Goal: Transaction & Acquisition: Purchase product/service

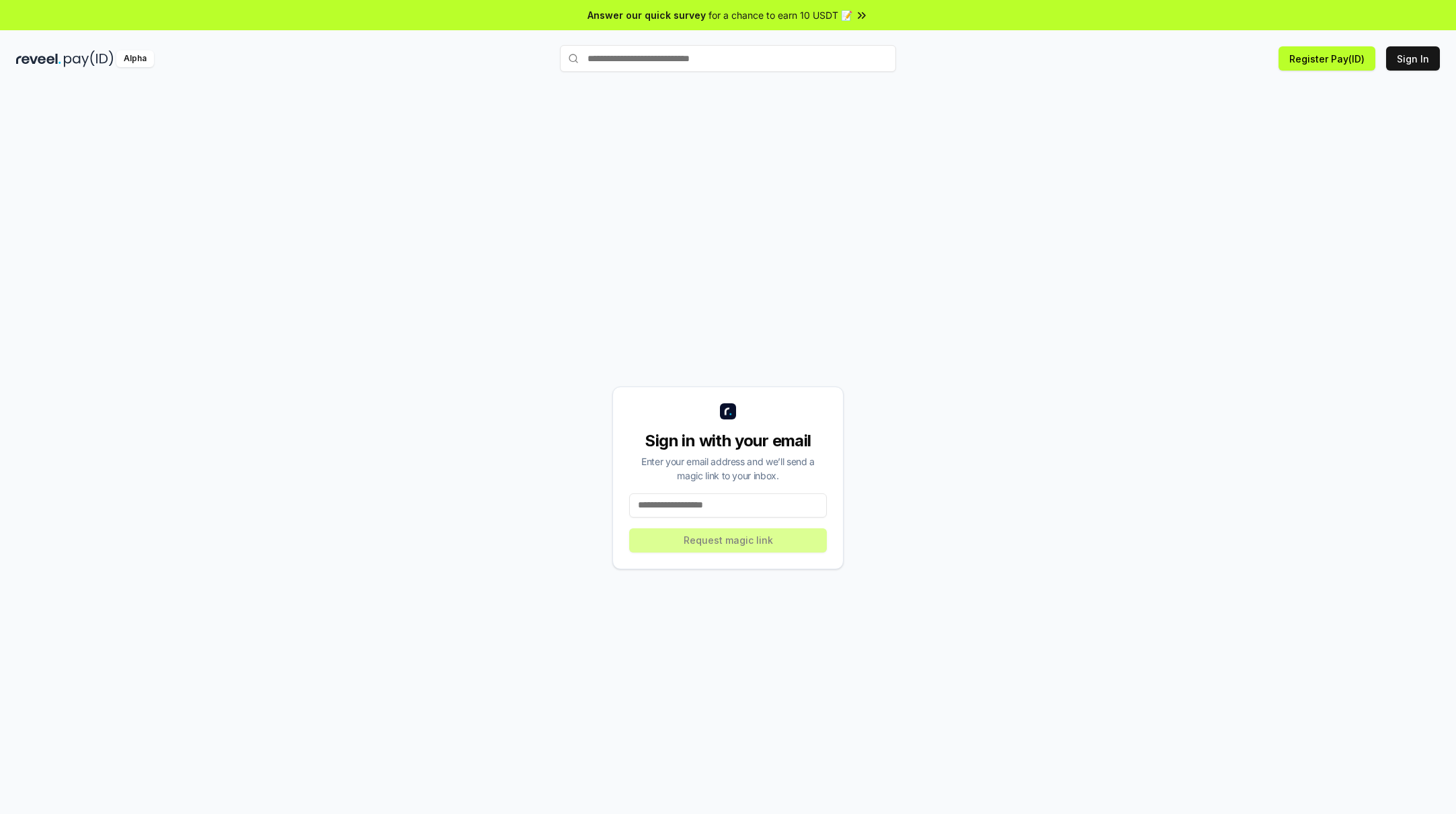
click at [726, 503] on input at bounding box center [727, 505] width 198 height 24
type input "**********"
click at [726, 543] on button "Request magic link" at bounding box center [727, 540] width 198 height 24
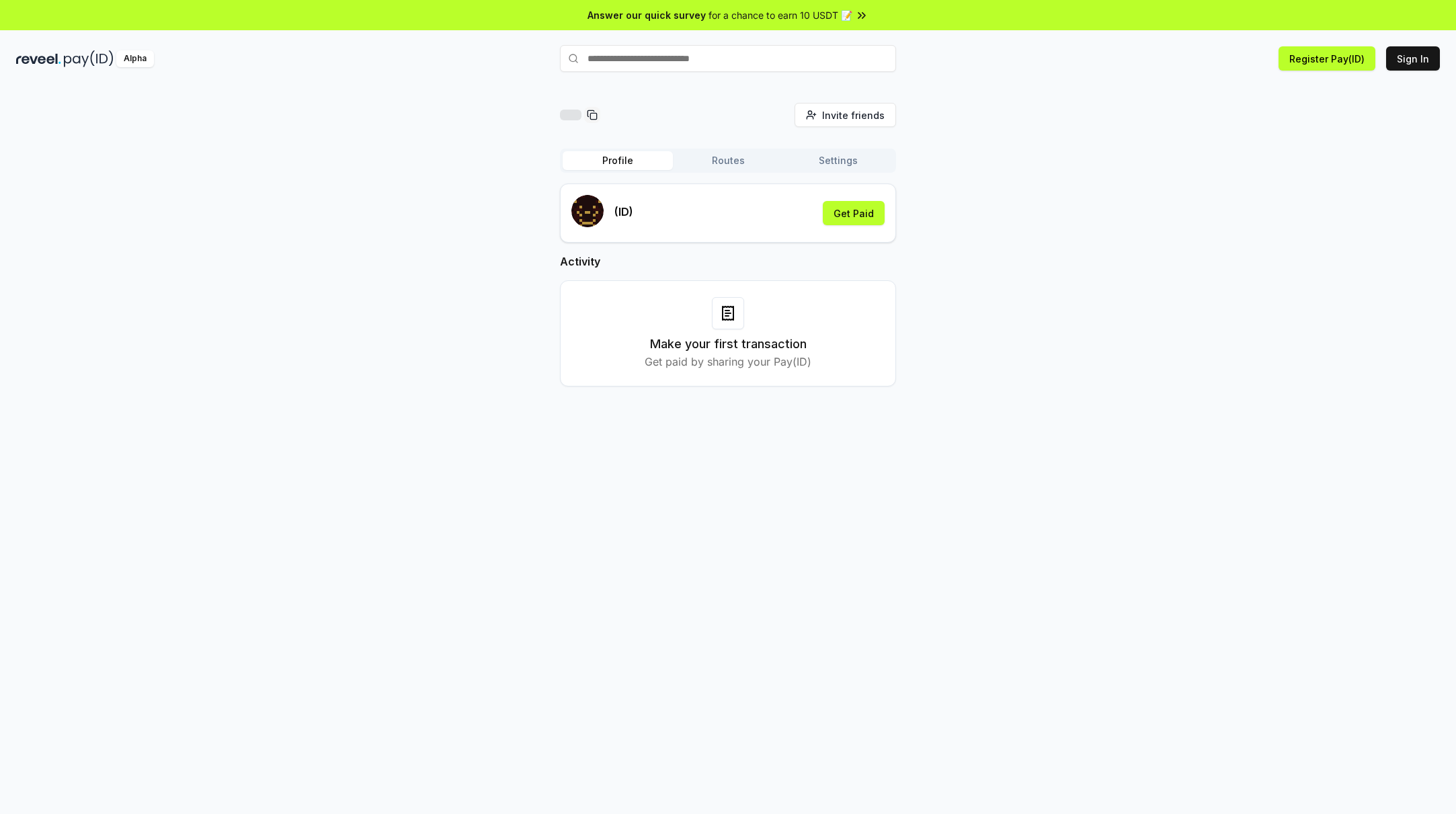
click at [729, 159] on button "Routes" at bounding box center [728, 161] width 110 height 19
click at [627, 166] on button "Profile" at bounding box center [618, 161] width 110 height 19
click at [1401, 60] on button "Sign In" at bounding box center [1413, 58] width 54 height 24
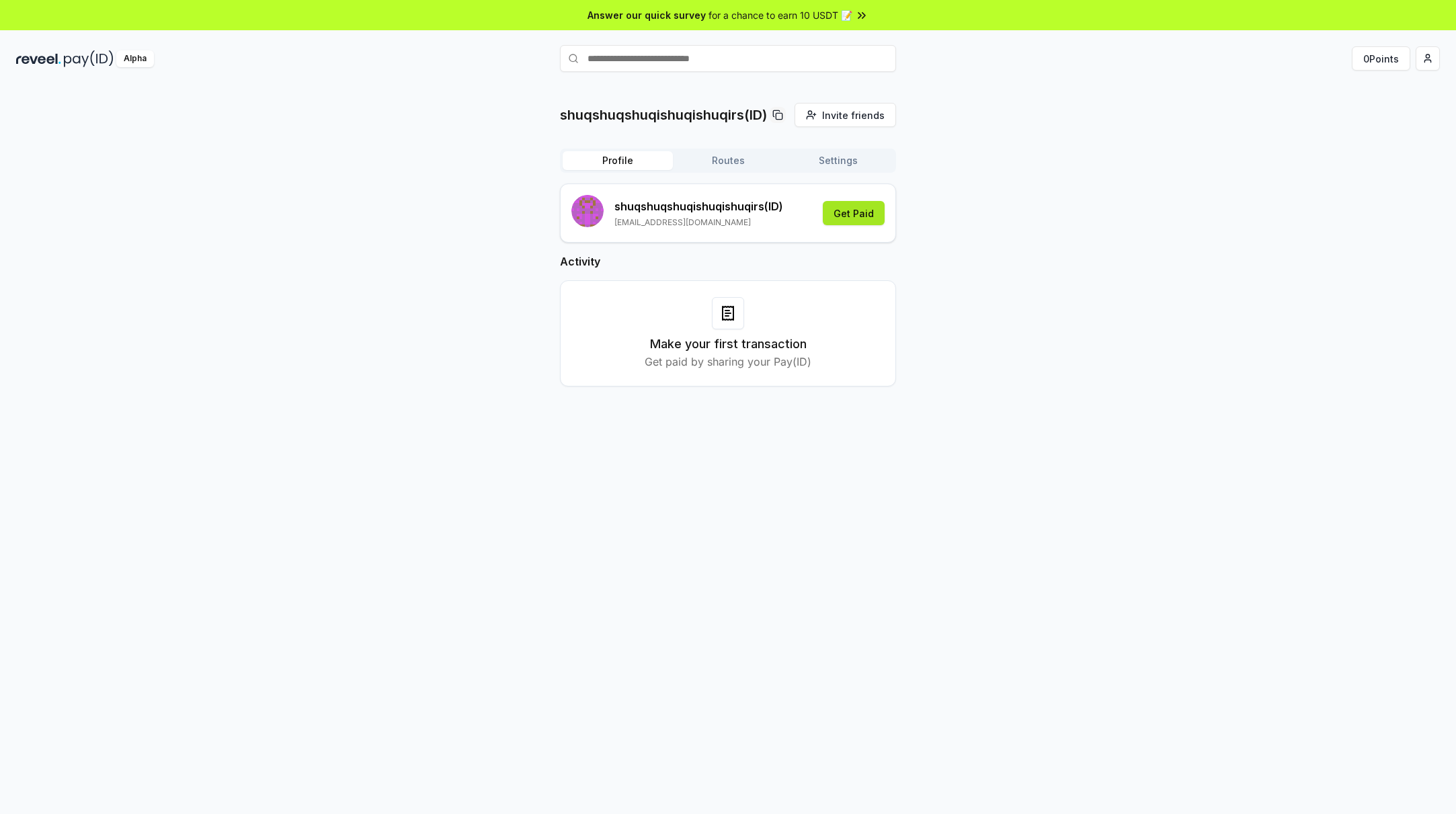
click at [846, 217] on button "Get Paid" at bounding box center [854, 213] width 62 height 24
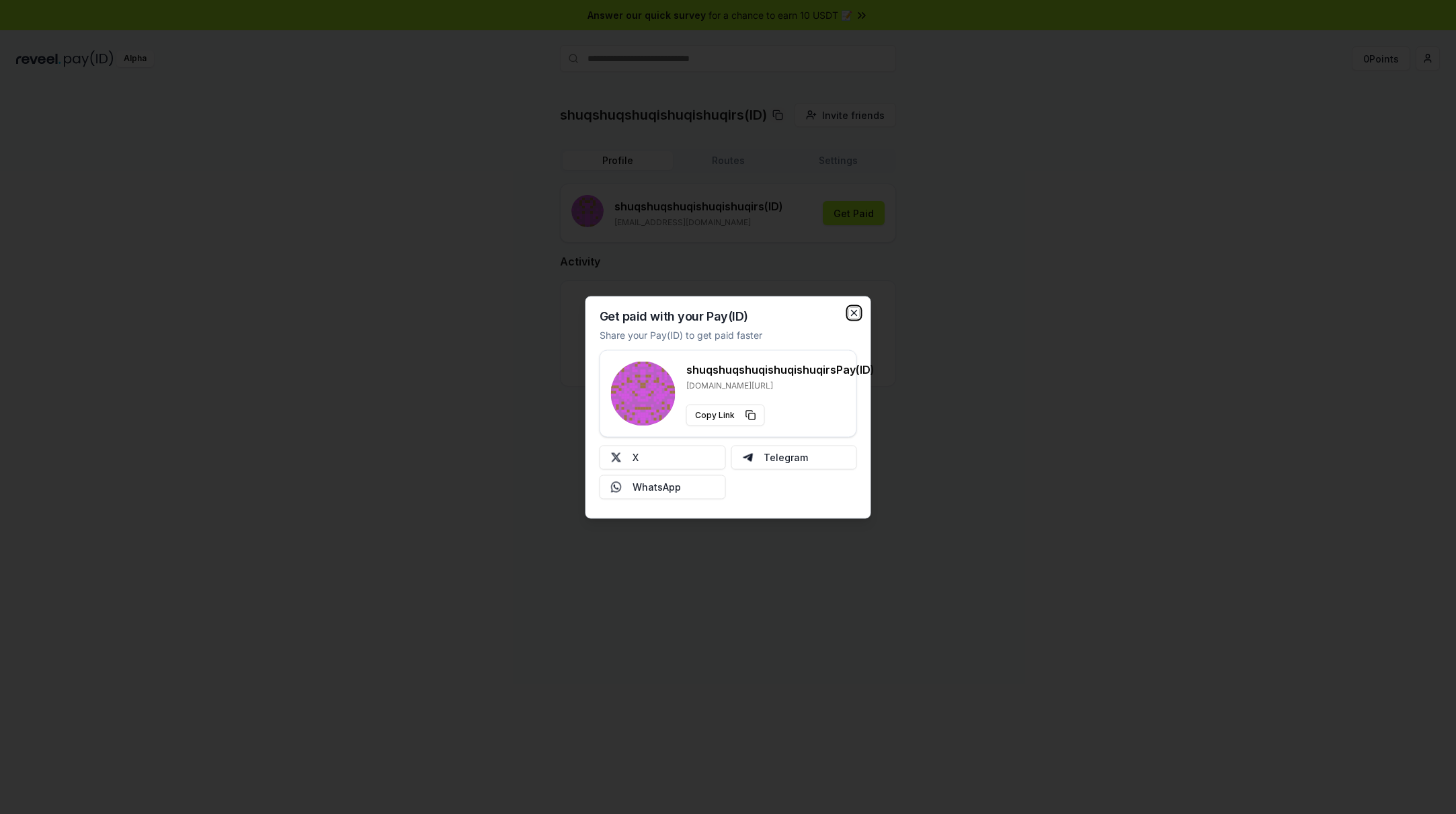
click at [851, 309] on icon "button" at bounding box center [854, 312] width 11 height 11
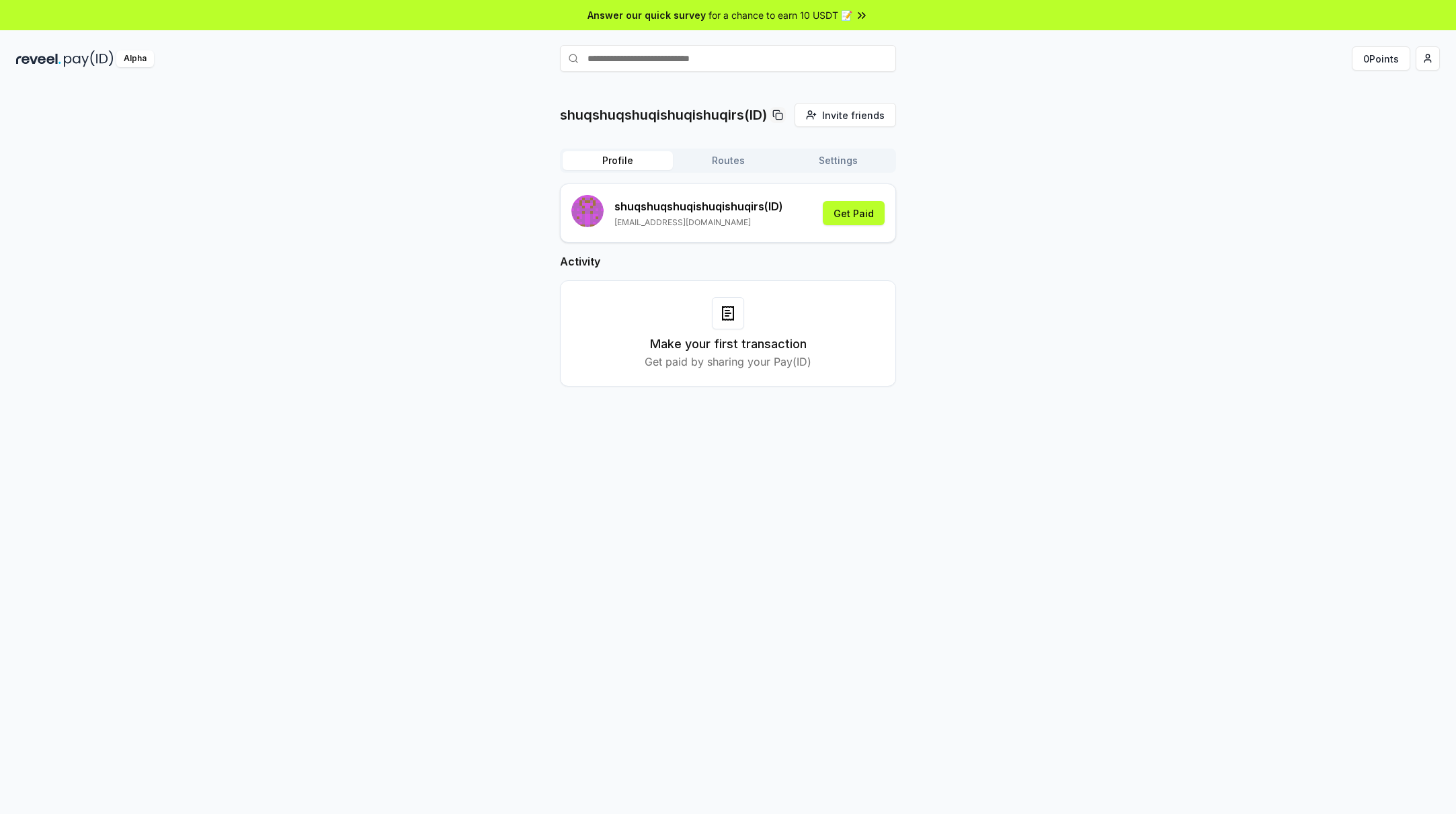
click at [739, 162] on button "Routes" at bounding box center [728, 161] width 110 height 19
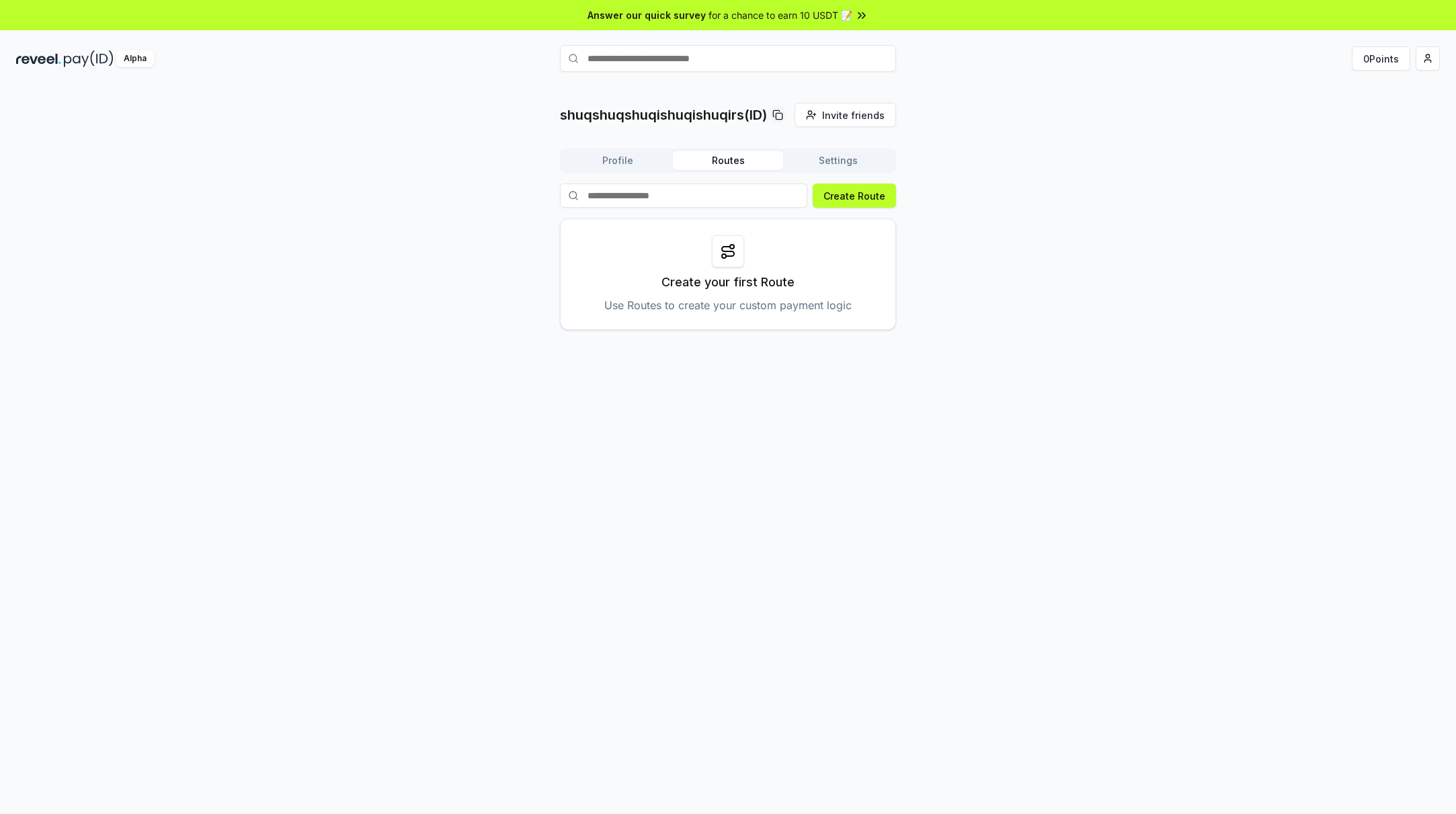
click at [835, 159] on button "Settings" at bounding box center [838, 161] width 110 height 19
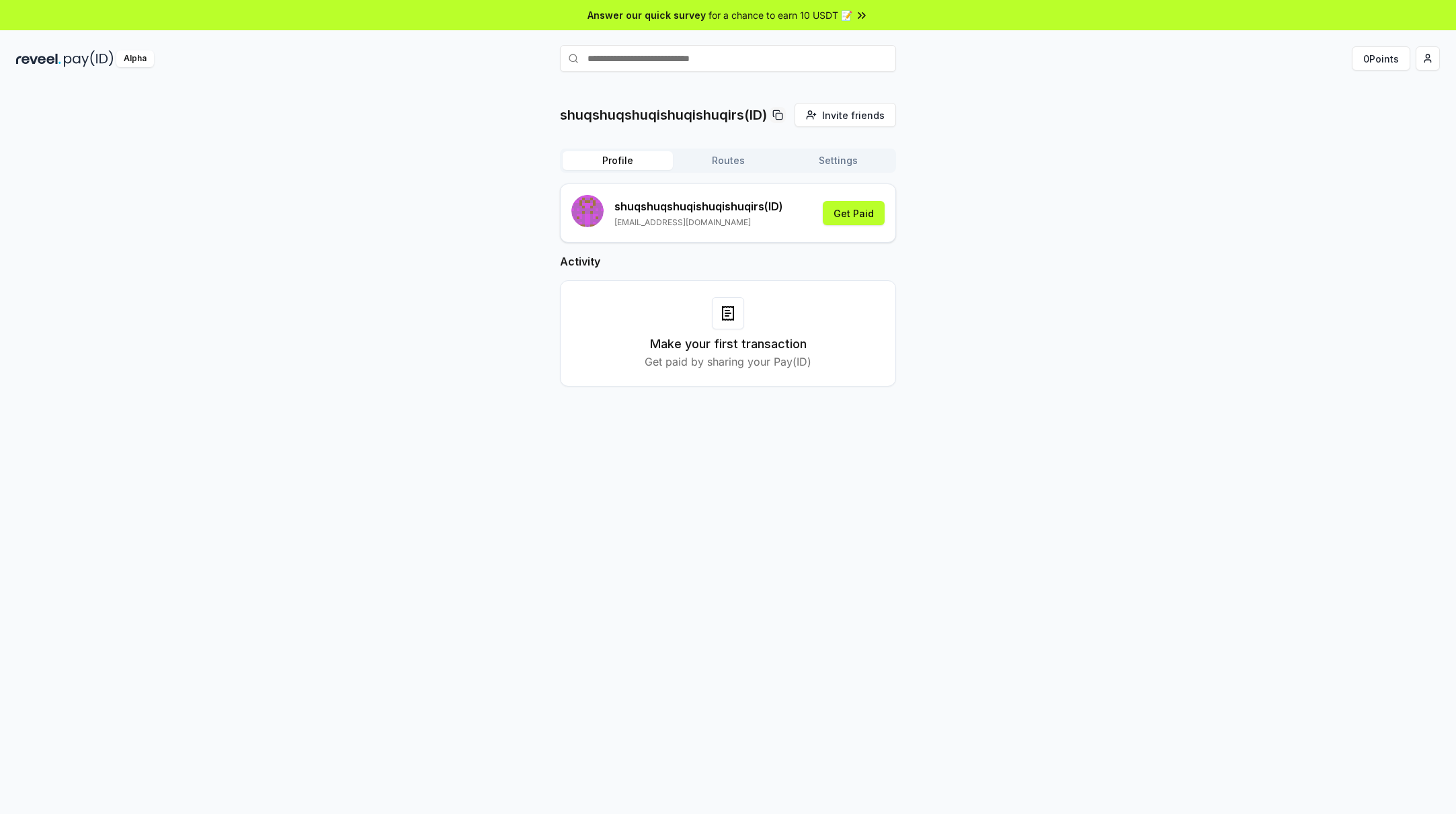
click at [644, 162] on button "Profile" at bounding box center [618, 161] width 110 height 19
click at [667, 53] on input "text" at bounding box center [728, 58] width 336 height 27
type input "******"
click at [1016, 148] on div "shuqshuqshuqishuqishuqirs(ID) Invite friends Invite Profile Routes Settings shu…" at bounding box center [728, 255] width 1424 height 305
click at [736, 60] on input "******" at bounding box center [728, 58] width 336 height 27
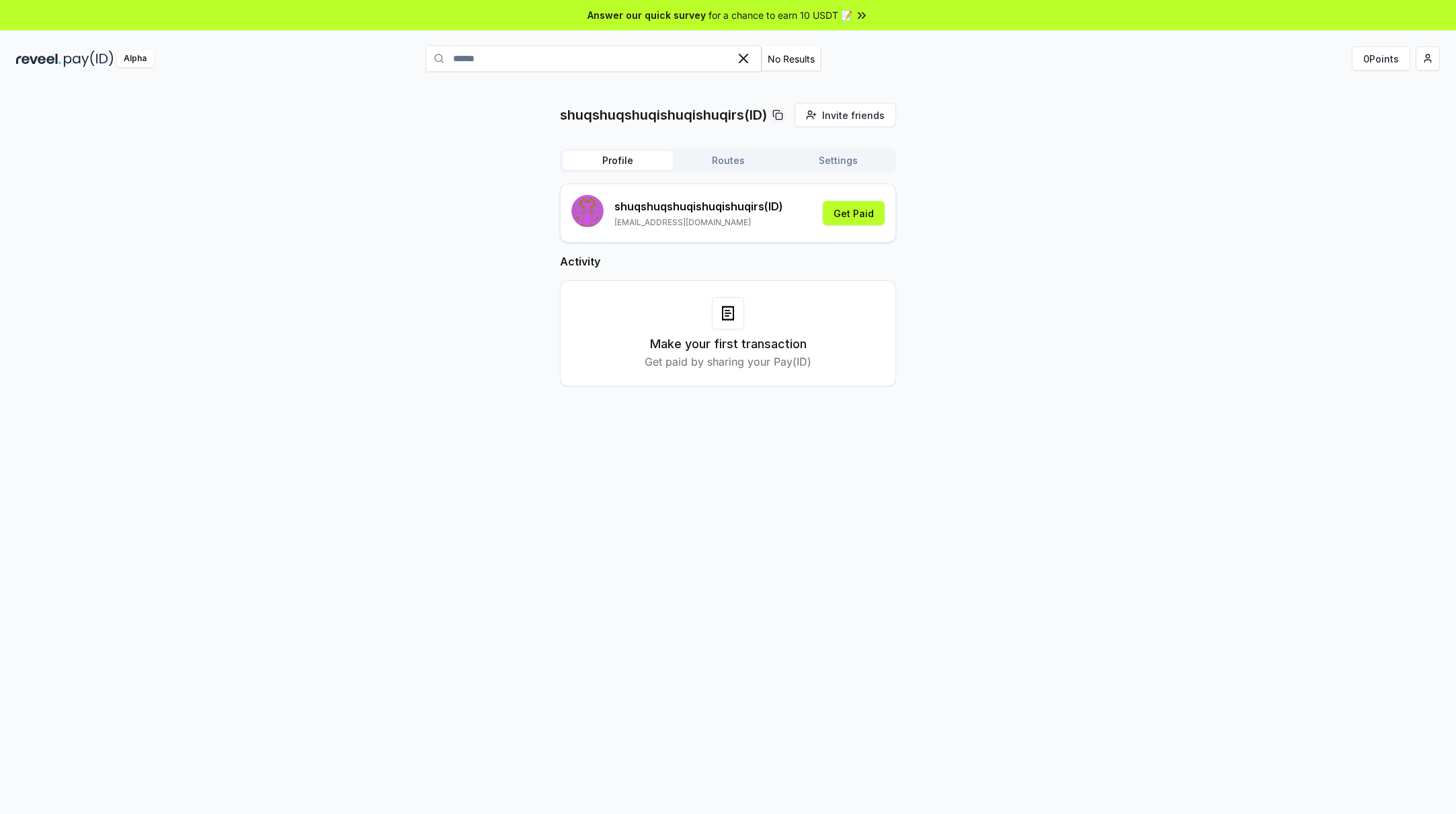
click at [752, 57] on icon at bounding box center [743, 59] width 16 height 16
click at [693, 62] on input "text" at bounding box center [728, 58] width 336 height 27
type input "*****"
click at [811, 66] on span "Pay" at bounding box center [802, 58] width 17 height 14
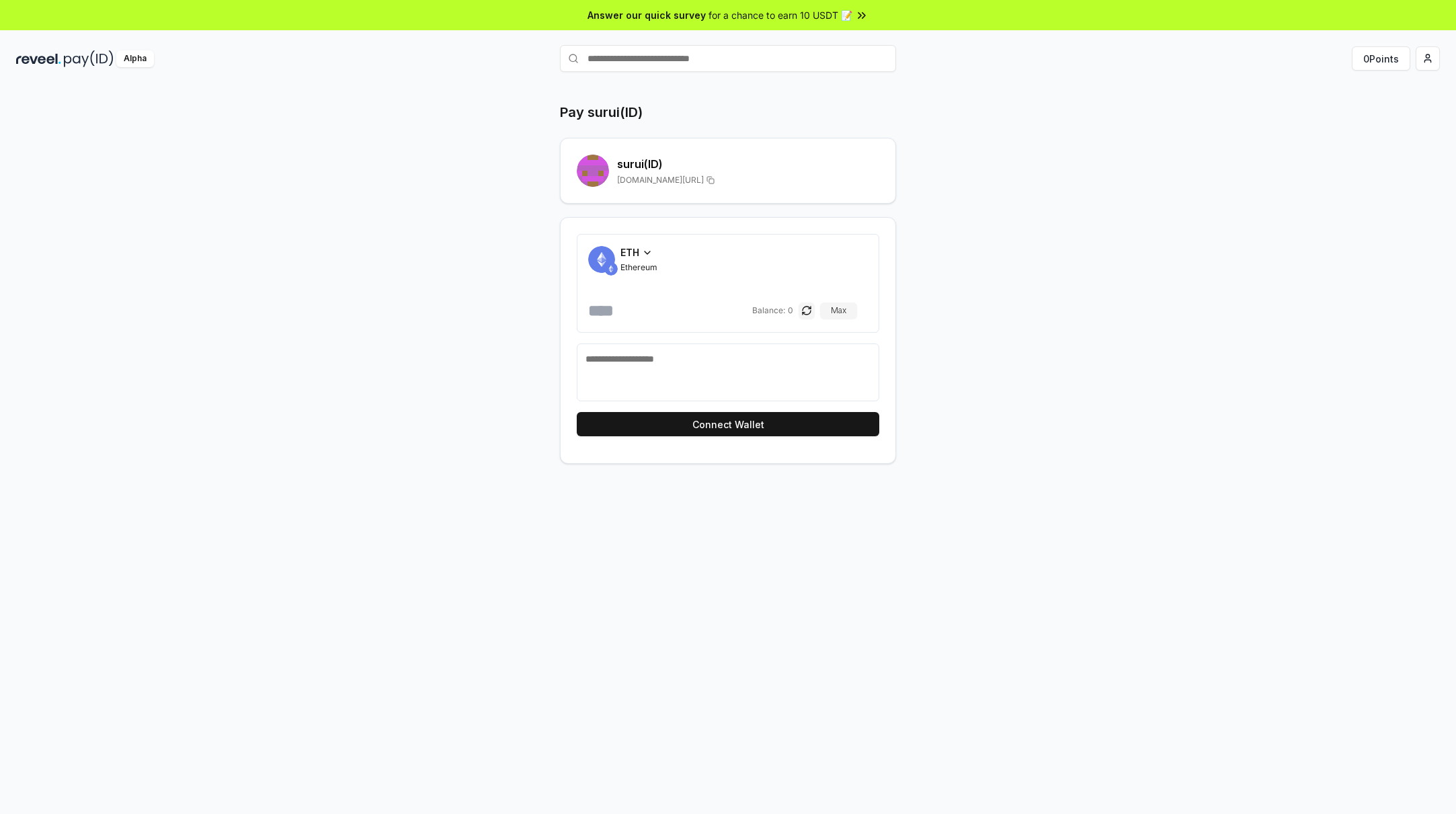
click at [641, 253] on div "ETH" at bounding box center [639, 252] width 37 height 14
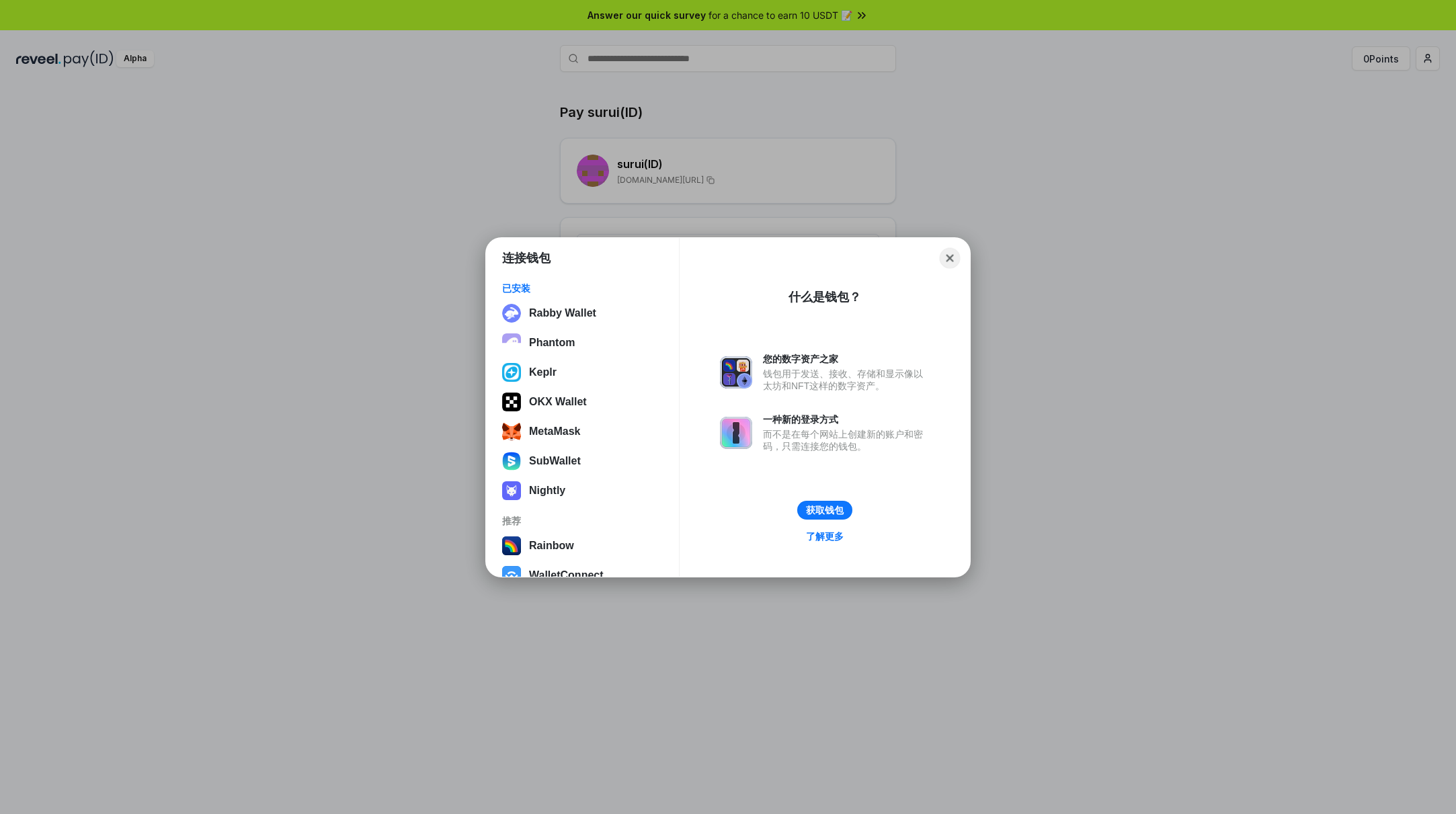
click at [954, 253] on button "Close" at bounding box center [950, 258] width 21 height 21
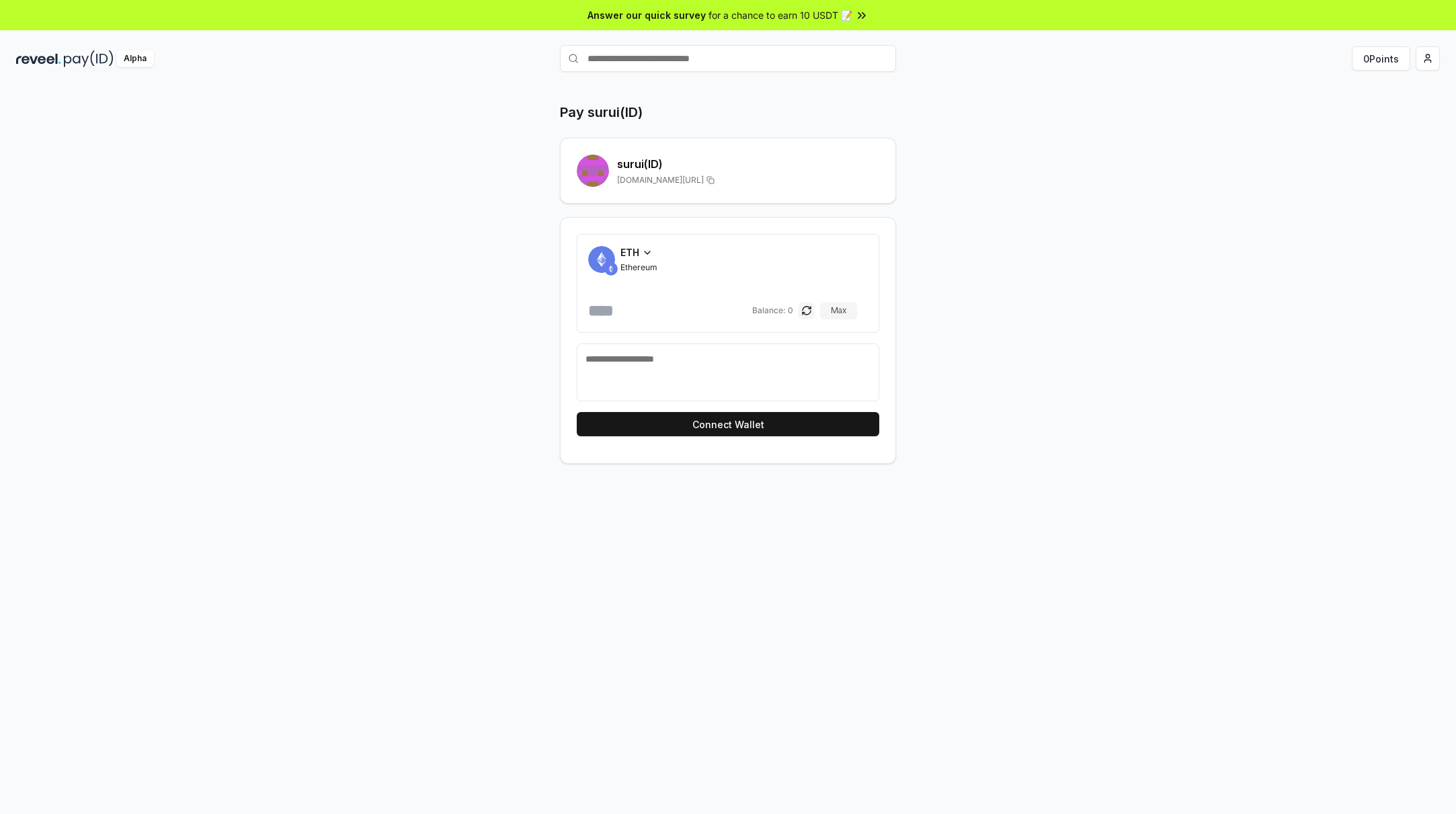
click at [638, 253] on span "ETH" at bounding box center [630, 252] width 19 height 14
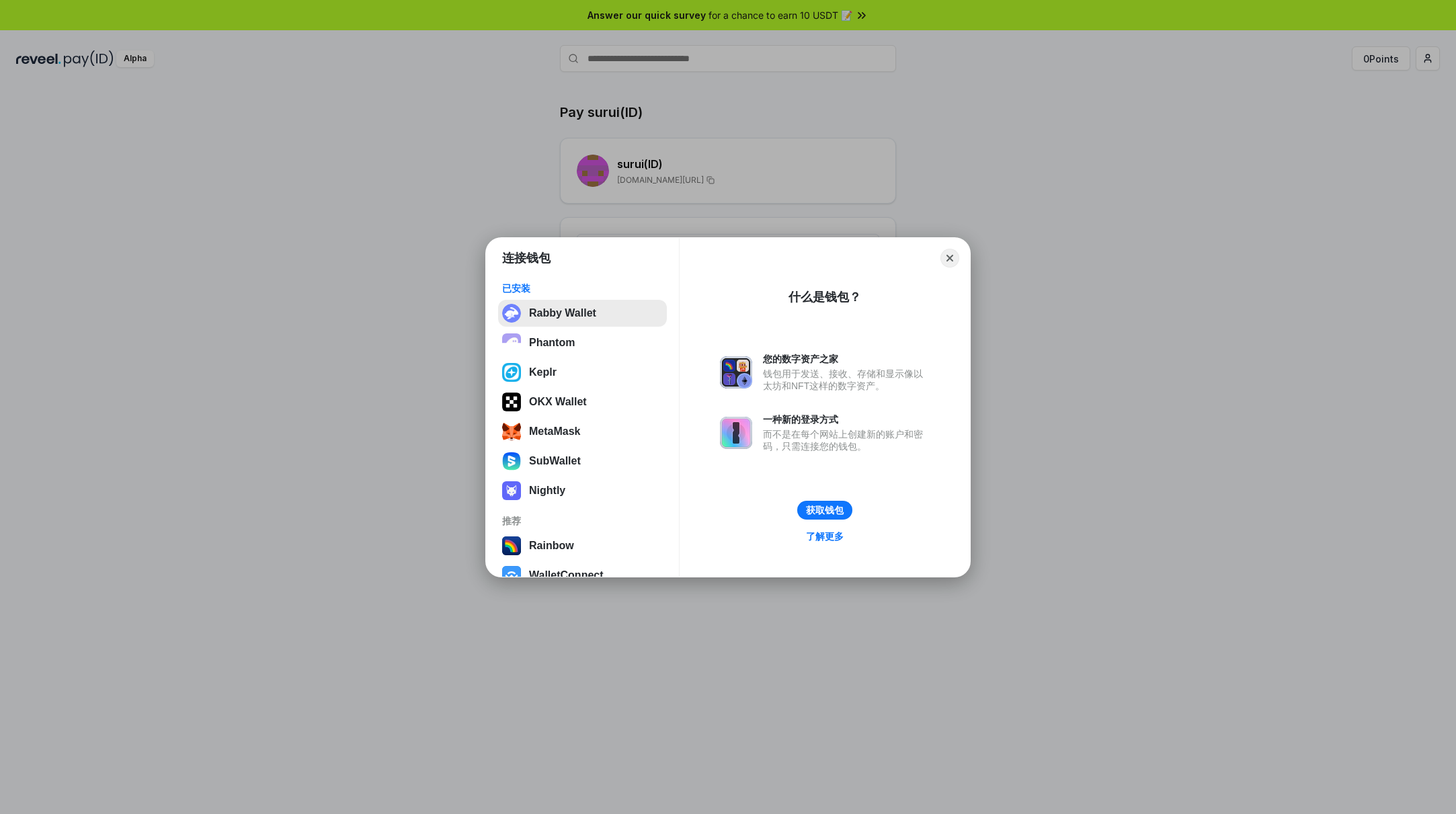
click at [583, 313] on button "Rabby Wallet" at bounding box center [583, 313] width 169 height 27
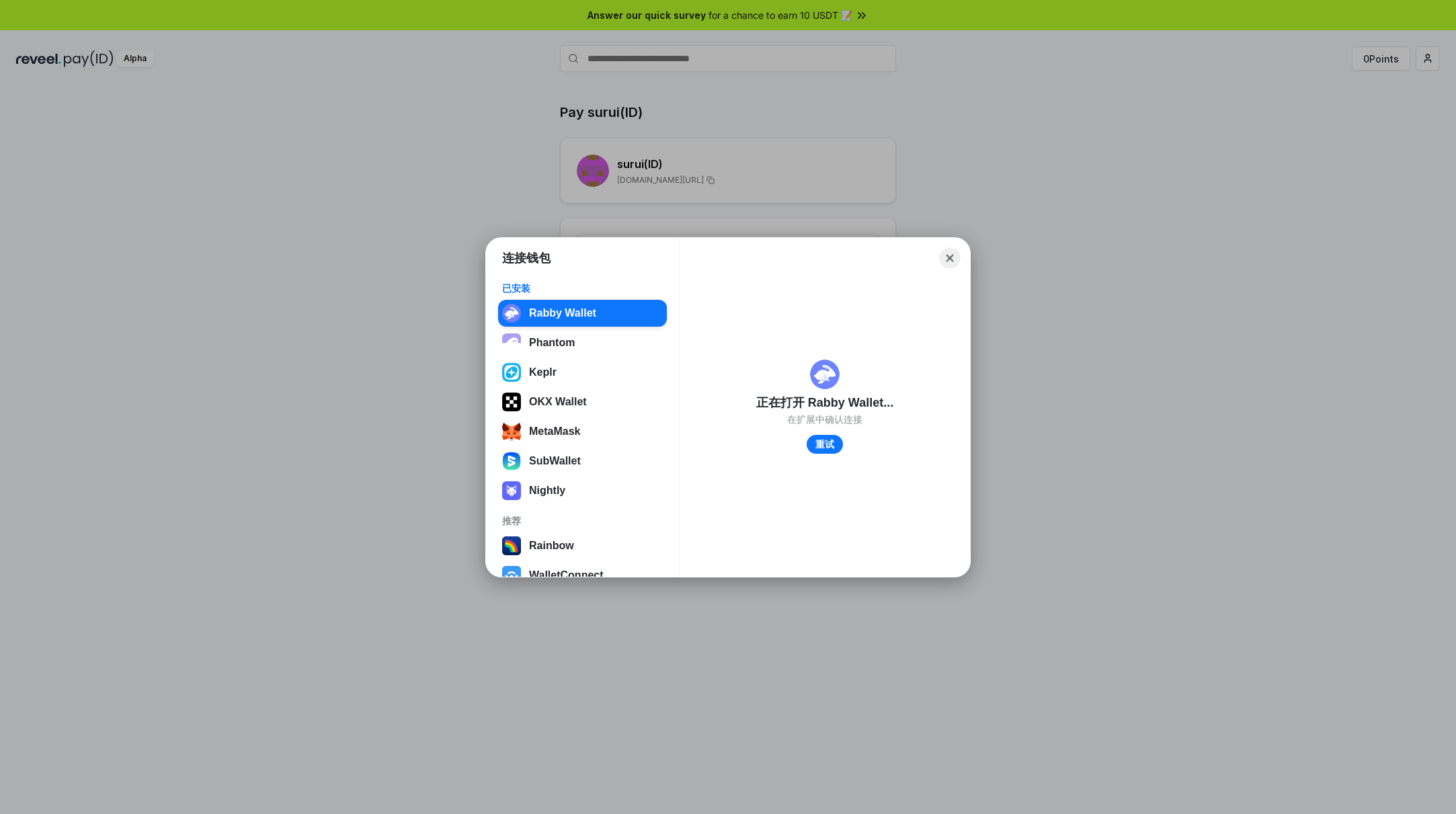
click at [945, 256] on button "Close" at bounding box center [950, 258] width 21 height 21
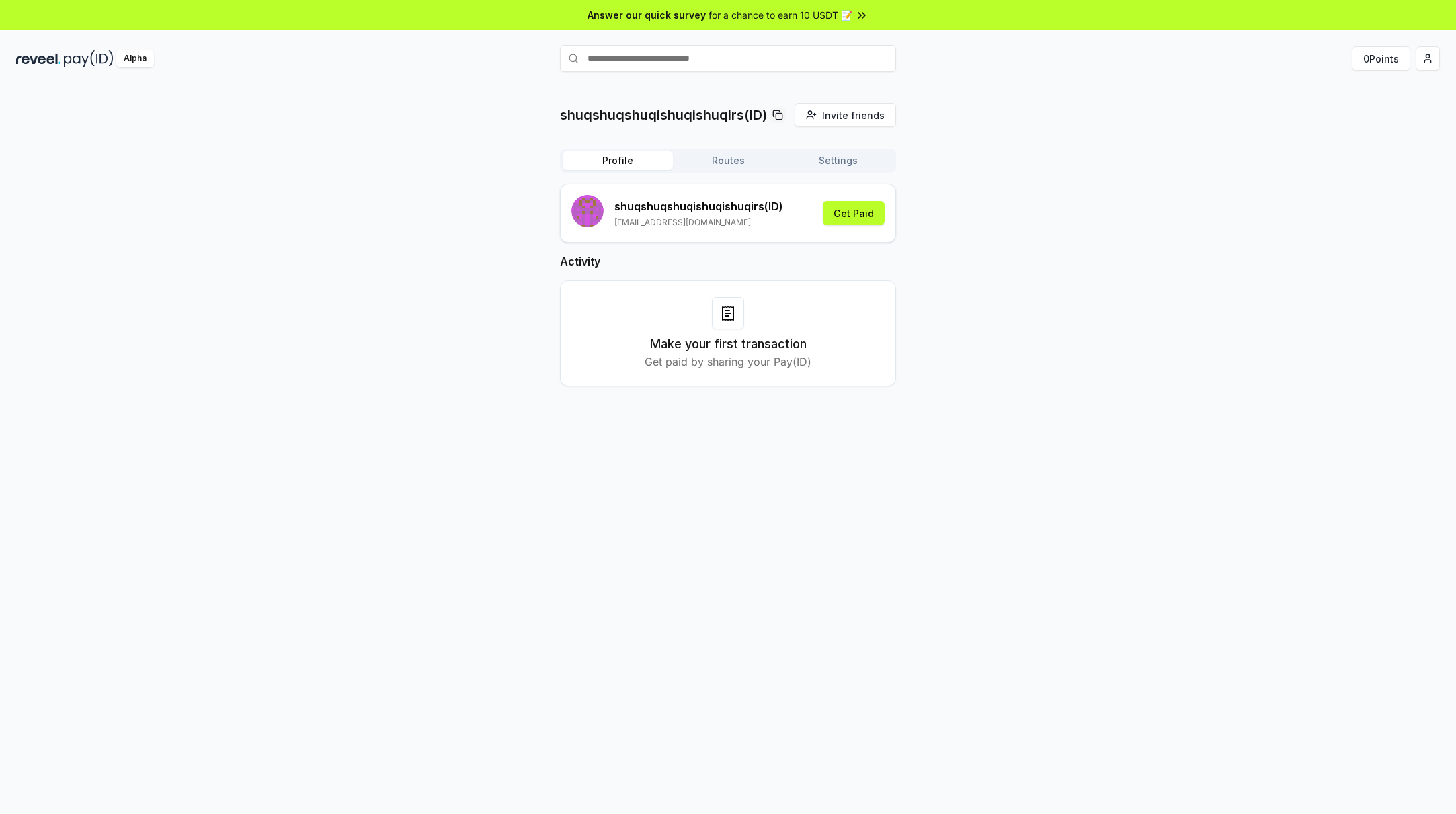
click at [684, 46] on input "text" at bounding box center [728, 58] width 336 height 27
type input "*****"
click at [811, 66] on span "Pay" at bounding box center [802, 58] width 17 height 14
click at [859, 218] on button "Get Paid" at bounding box center [854, 213] width 62 height 24
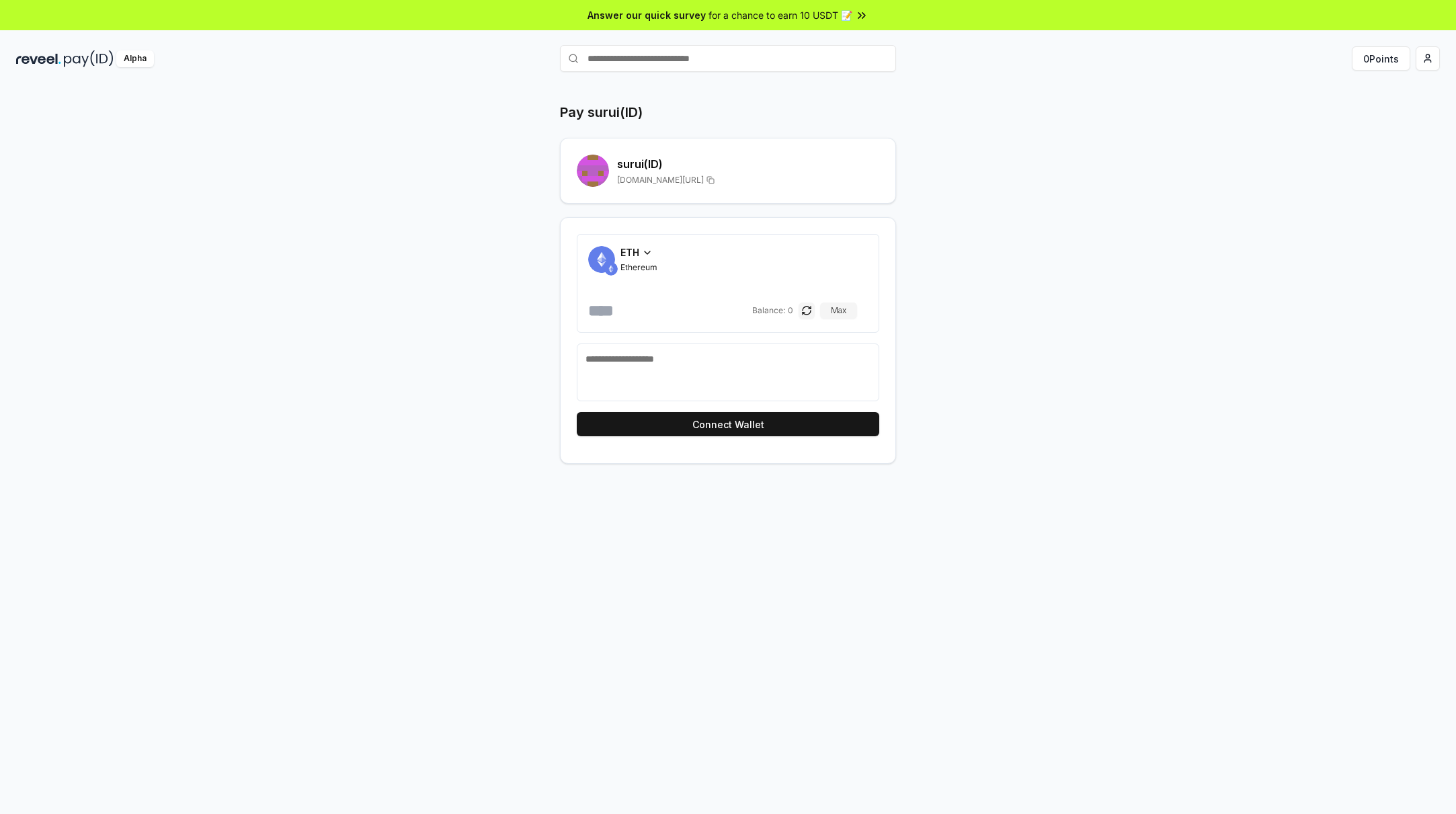
click at [646, 249] on icon at bounding box center [647, 253] width 11 height 11
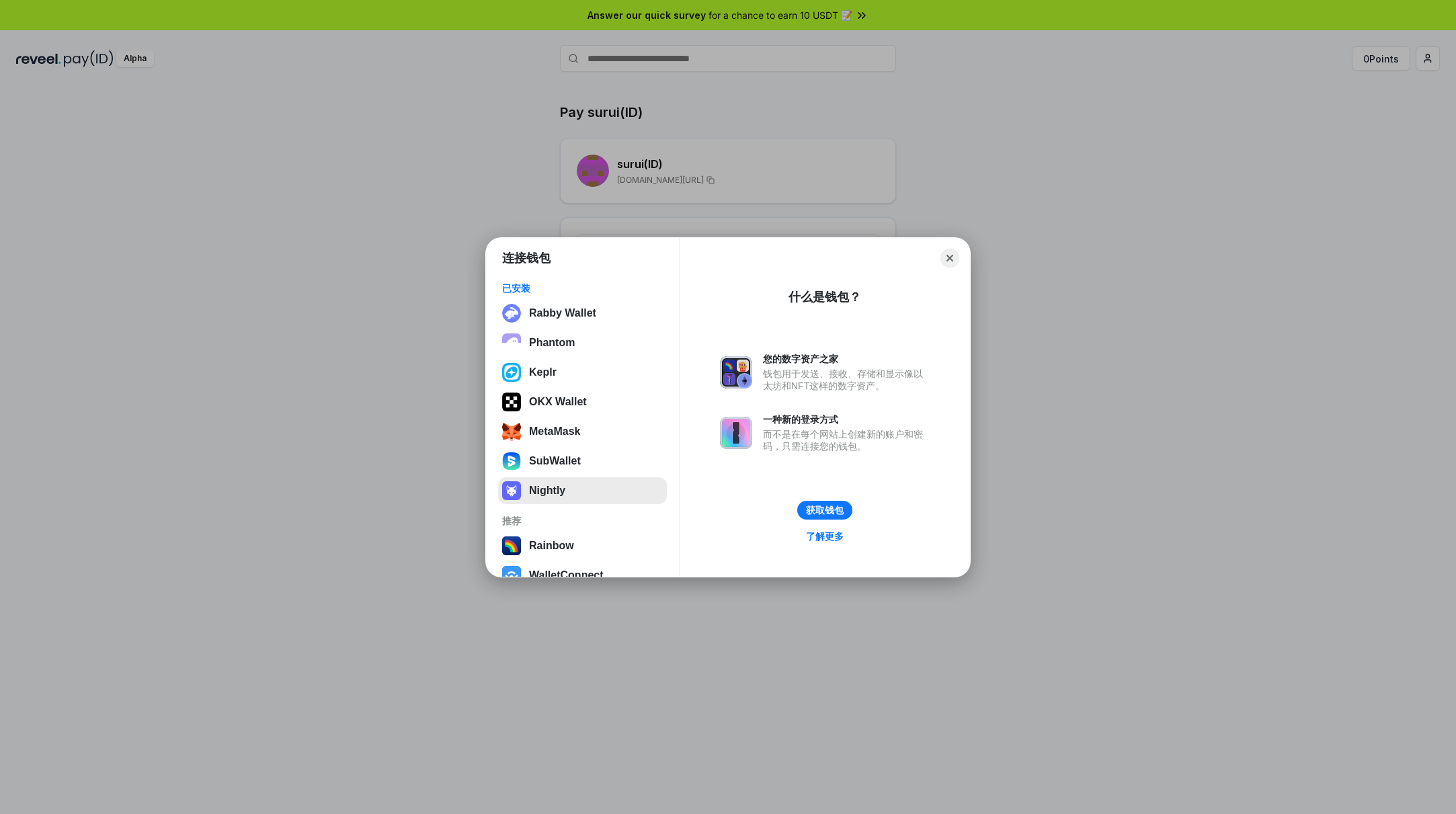
scroll to position [113, 0]
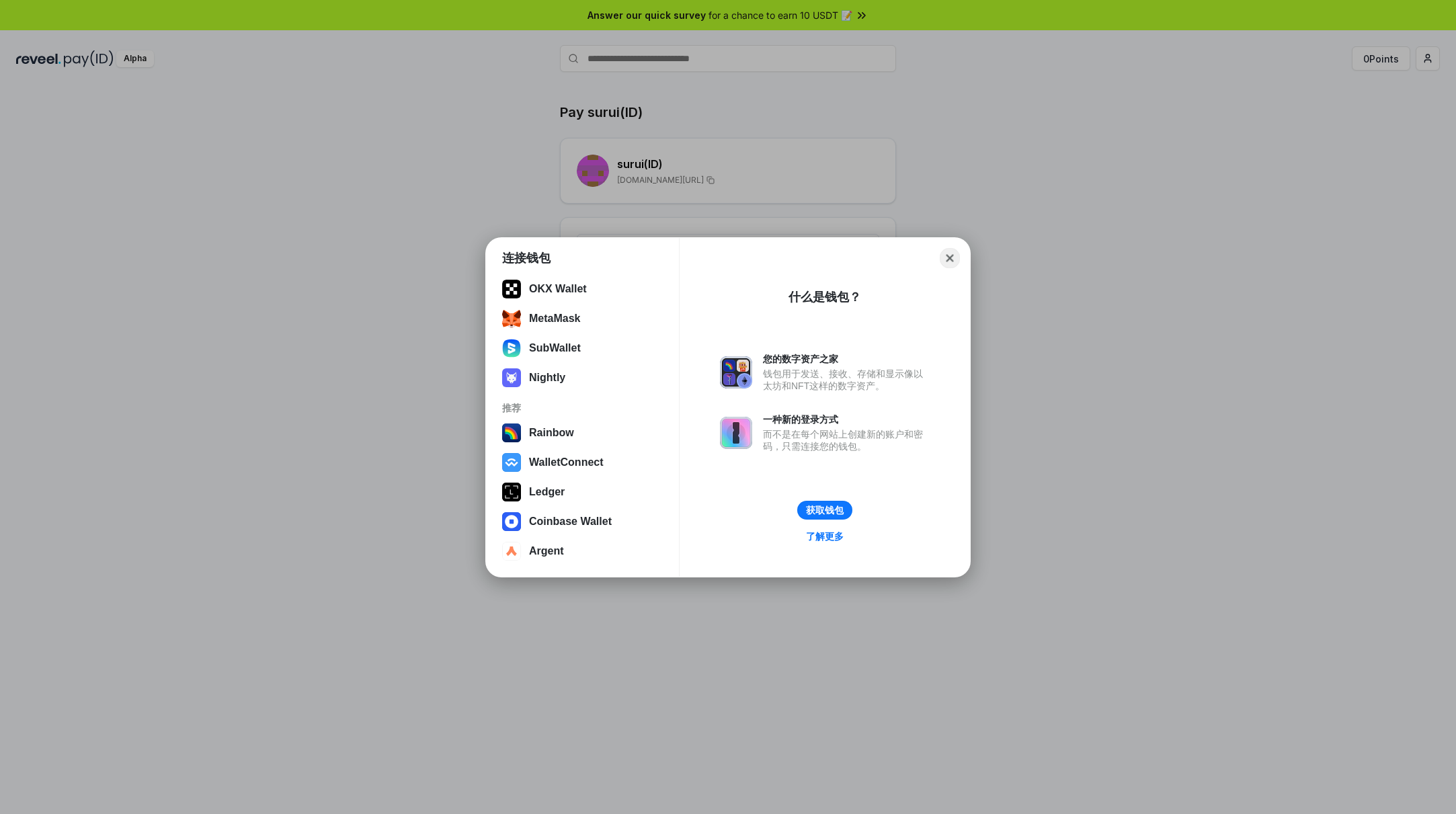
click at [951, 259] on button "Close" at bounding box center [950, 258] width 21 height 21
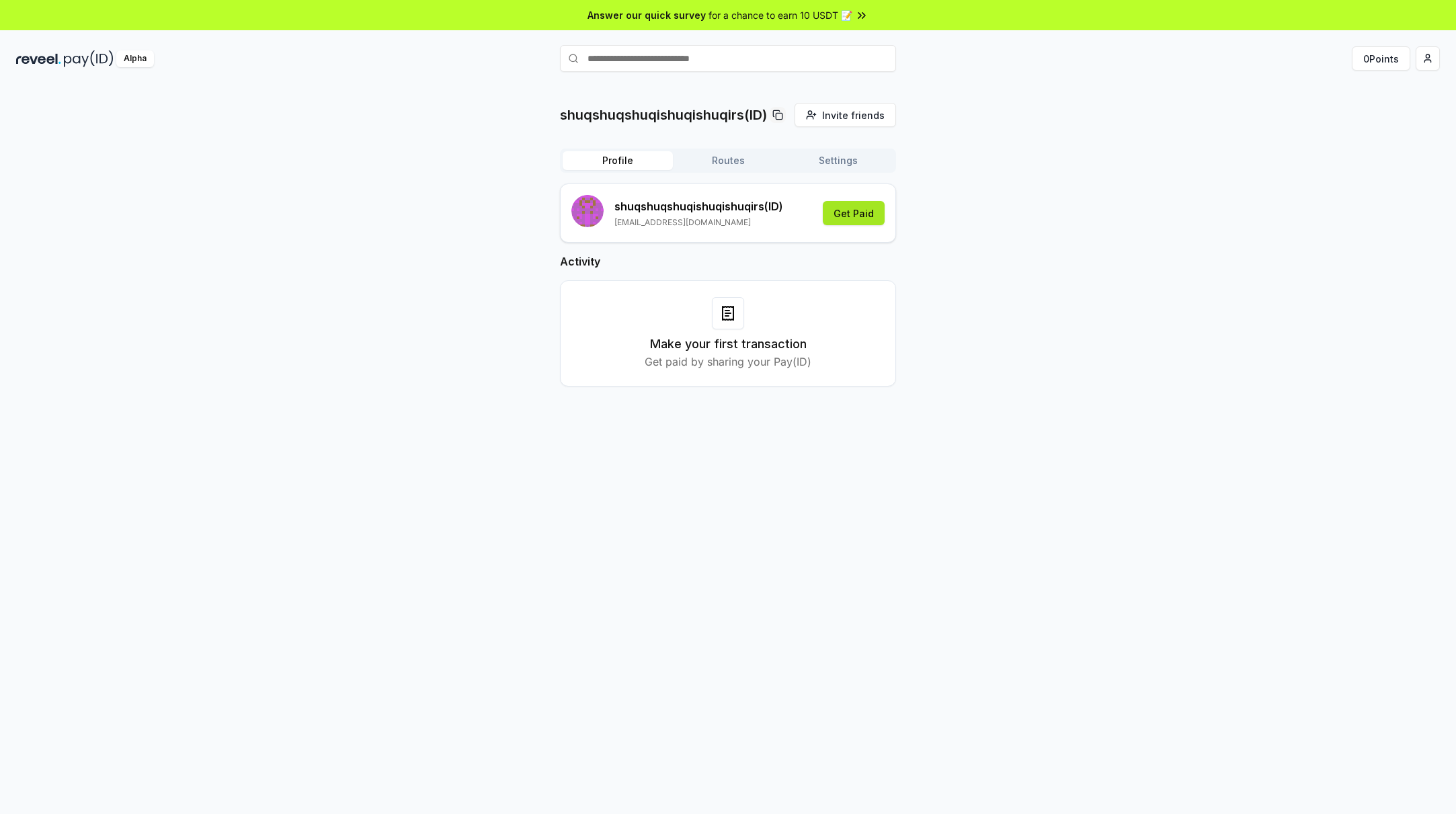
click at [845, 213] on button "Get Paid" at bounding box center [854, 213] width 62 height 24
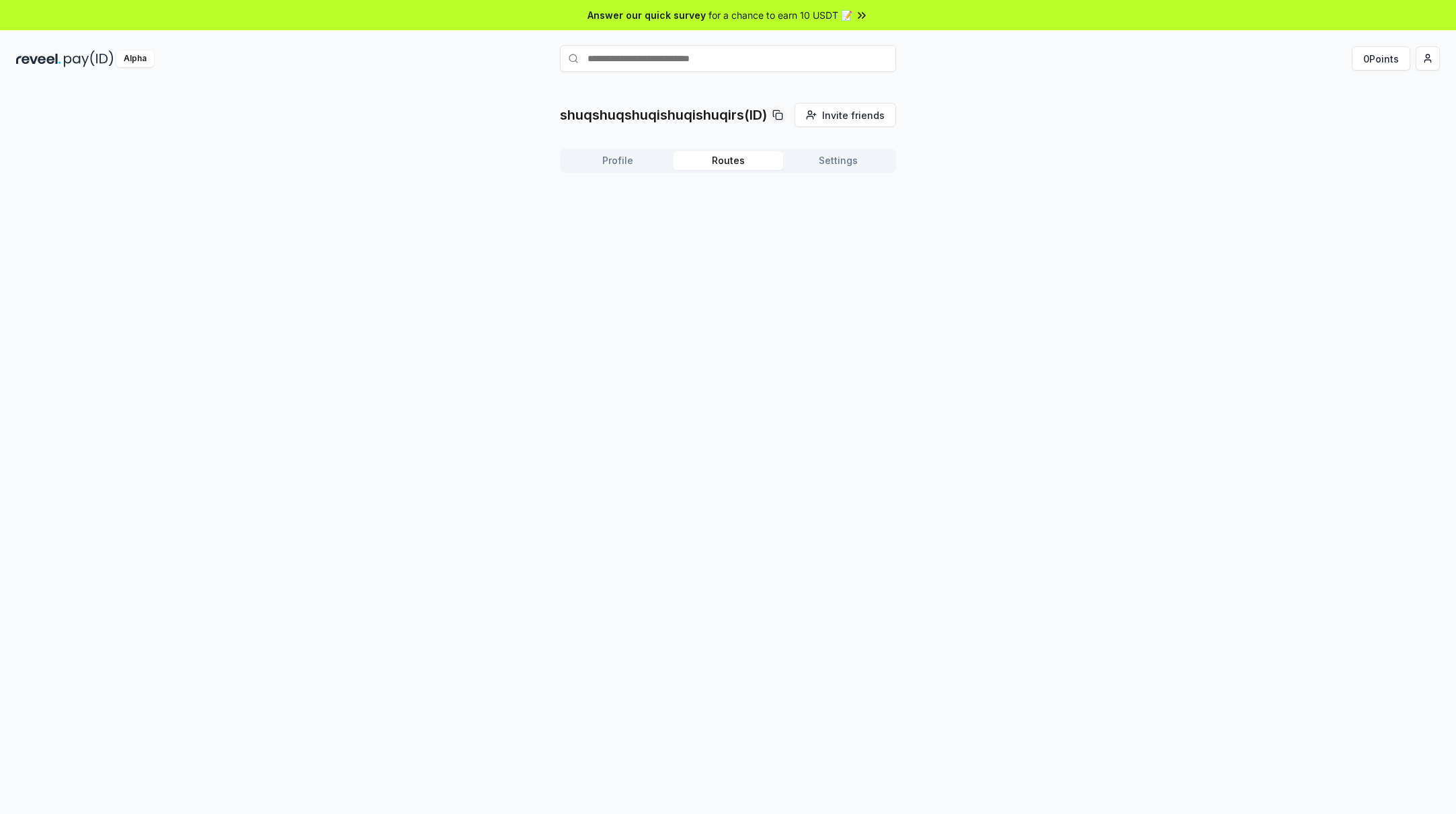
click at [721, 158] on button "Routes" at bounding box center [728, 161] width 110 height 19
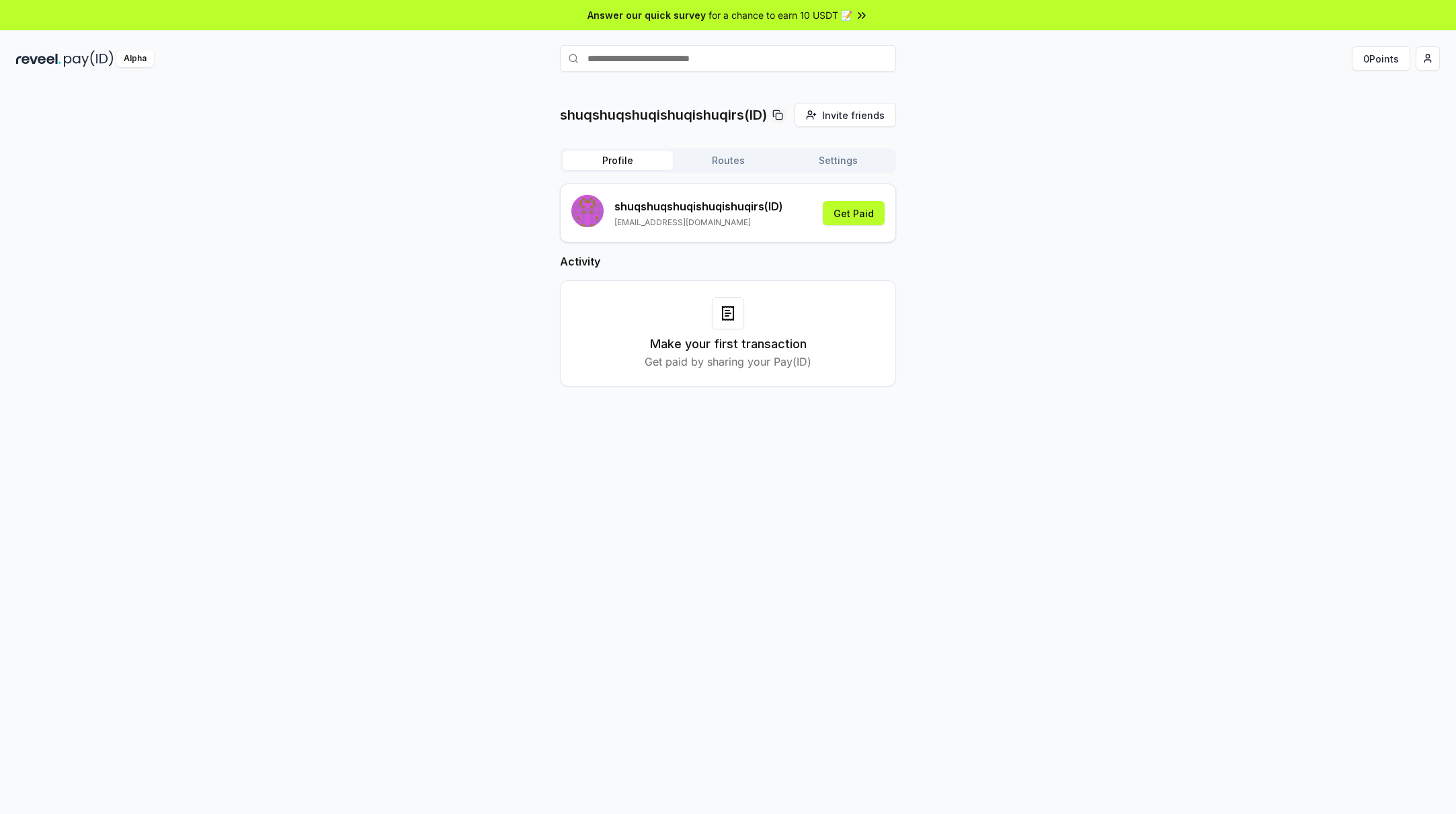
click at [615, 163] on button "Profile" at bounding box center [618, 161] width 110 height 19
click at [608, 215] on div "shuqshuqshuqishuqishuqirs (ID) [EMAIL_ADDRESS][DOMAIN_NAME]" at bounding box center [677, 212] width 212 height 36
click at [674, 207] on p "shuqshuqshuqishuqishuqirs (ID)" at bounding box center [699, 206] width 169 height 16
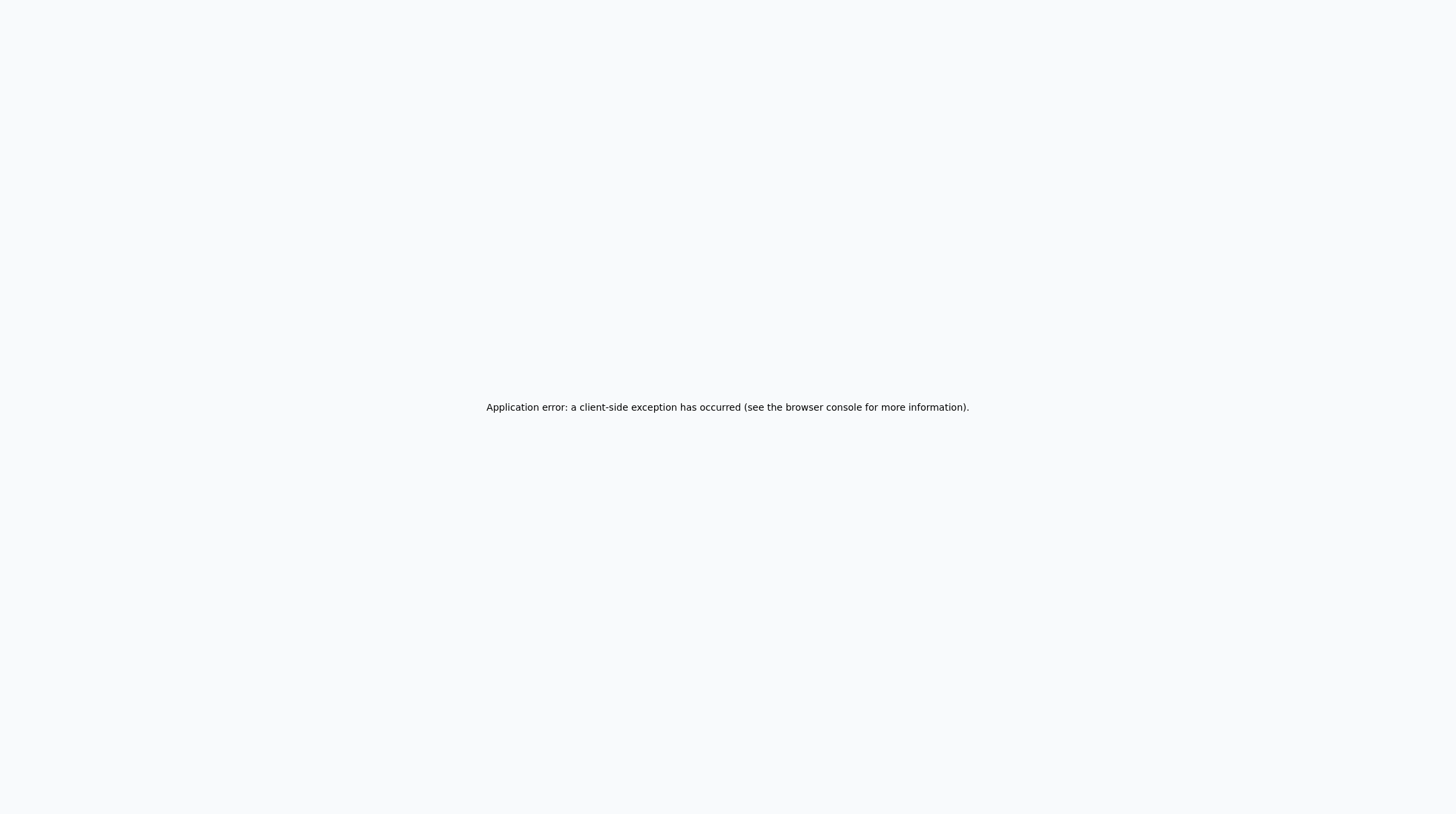
drag, startPoint x: 394, startPoint y: 187, endPoint x: 386, endPoint y: 4, distance: 183.2
click at [394, 187] on div "Application error: a client-side exception has occurred (see the browser consol…" at bounding box center [728, 407] width 1456 height 814
